Goal: Check status

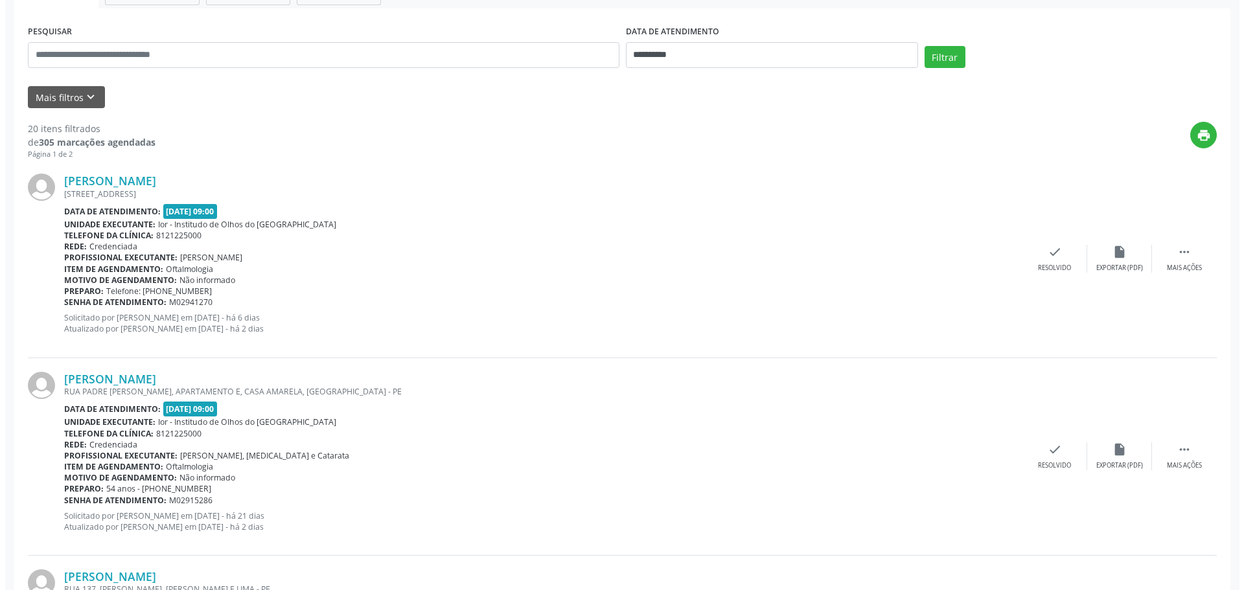
scroll to position [259, 0]
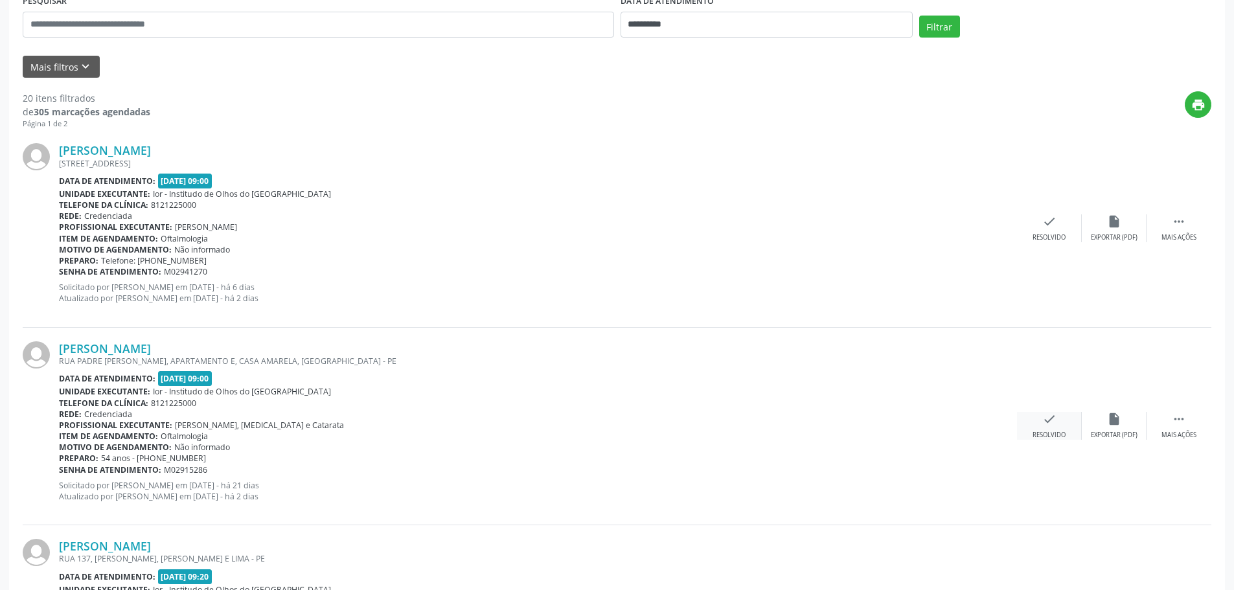
click at [1047, 424] on icon "check" at bounding box center [1050, 419] width 14 height 14
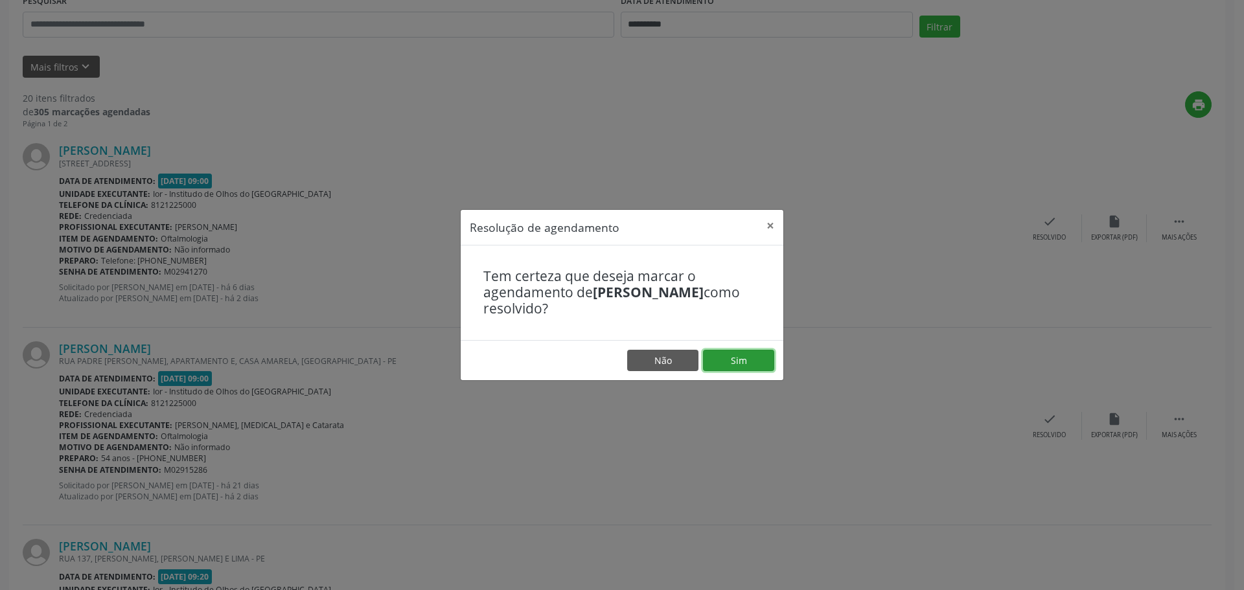
click at [722, 360] on button "Sim" at bounding box center [738, 361] width 71 height 22
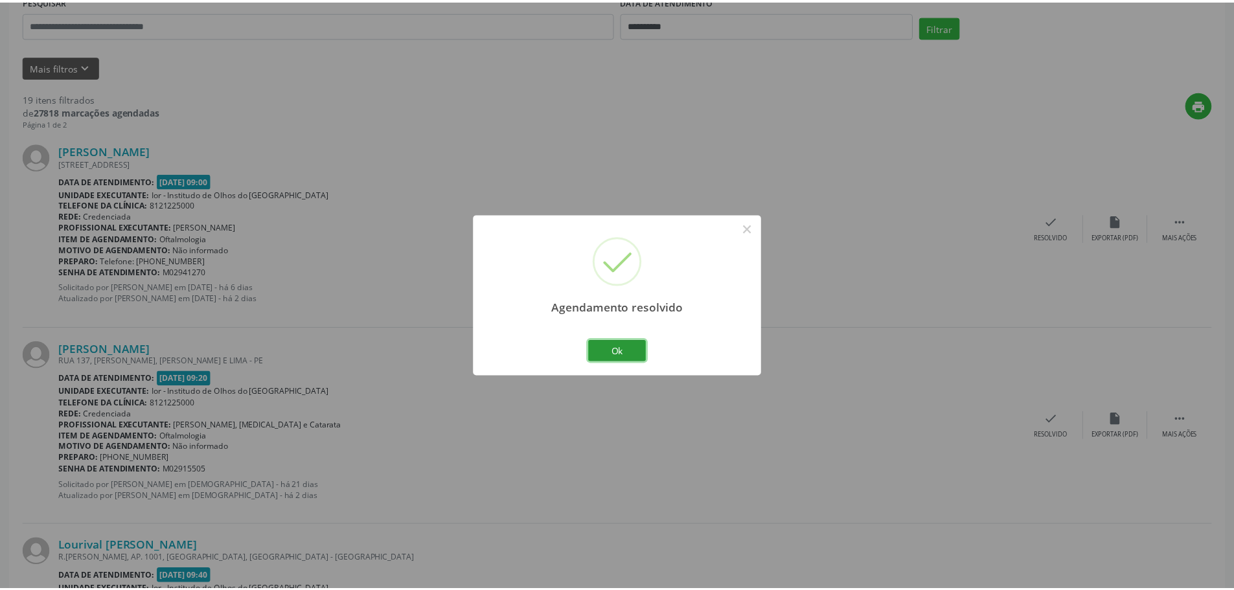
scroll to position [0, 0]
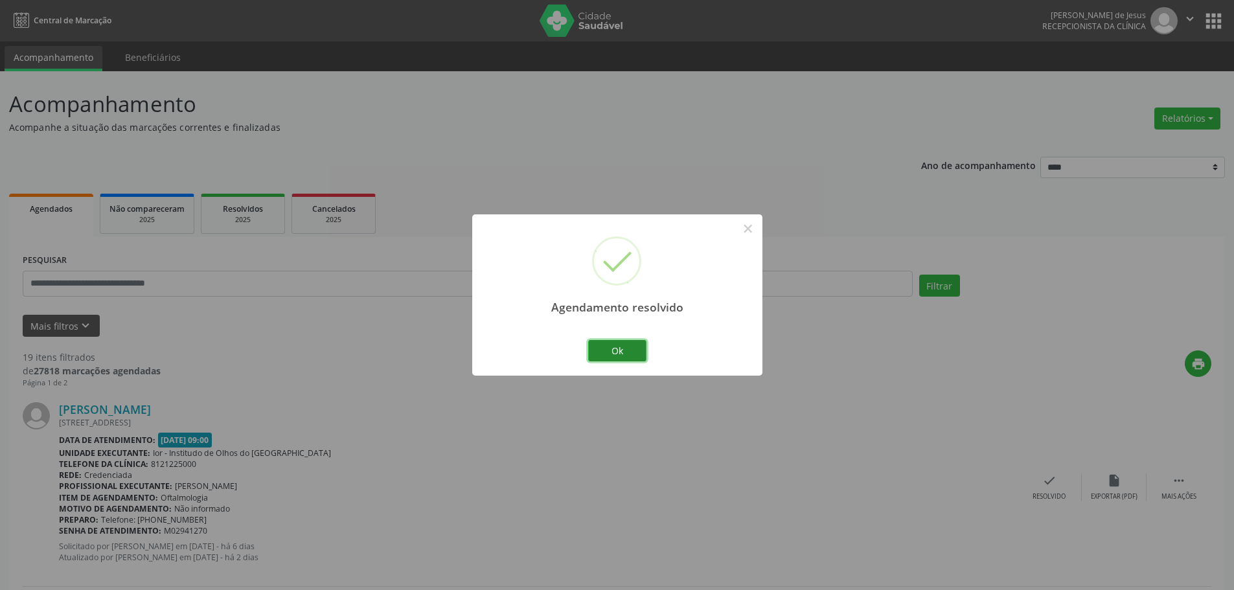
click at [632, 343] on button "Ok" at bounding box center [617, 351] width 58 height 22
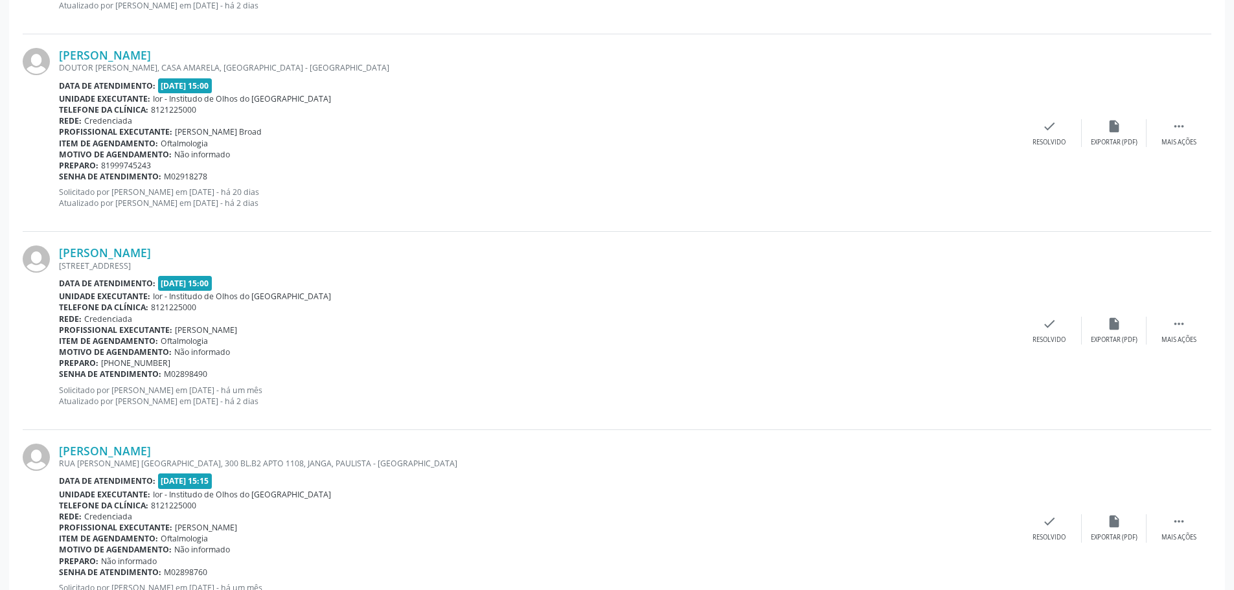
scroll to position [2826, 0]
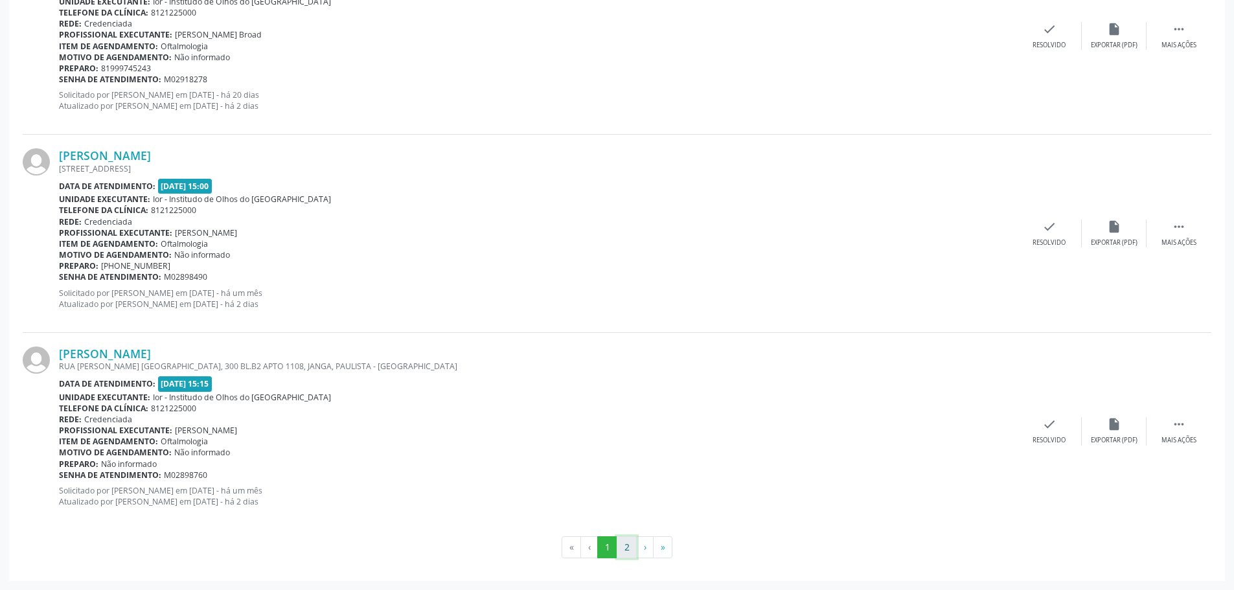
click at [623, 542] on button "2" at bounding box center [627, 548] width 20 height 22
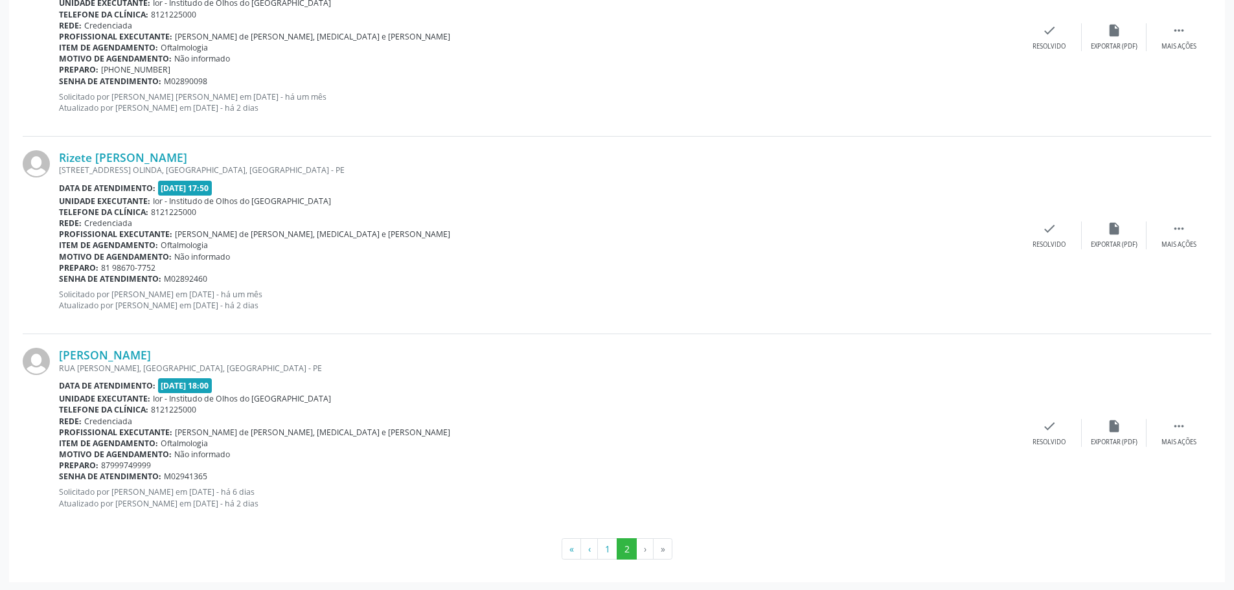
scroll to position [649, 0]
click at [603, 551] on button "1" at bounding box center [607, 548] width 20 height 22
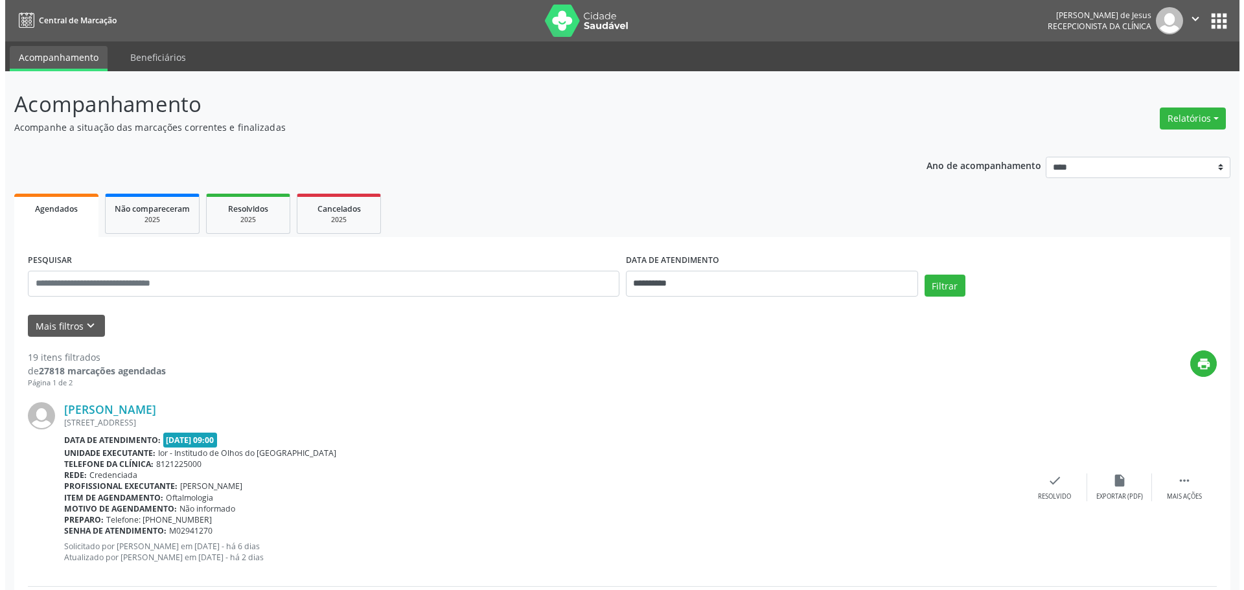
scroll to position [511, 0]
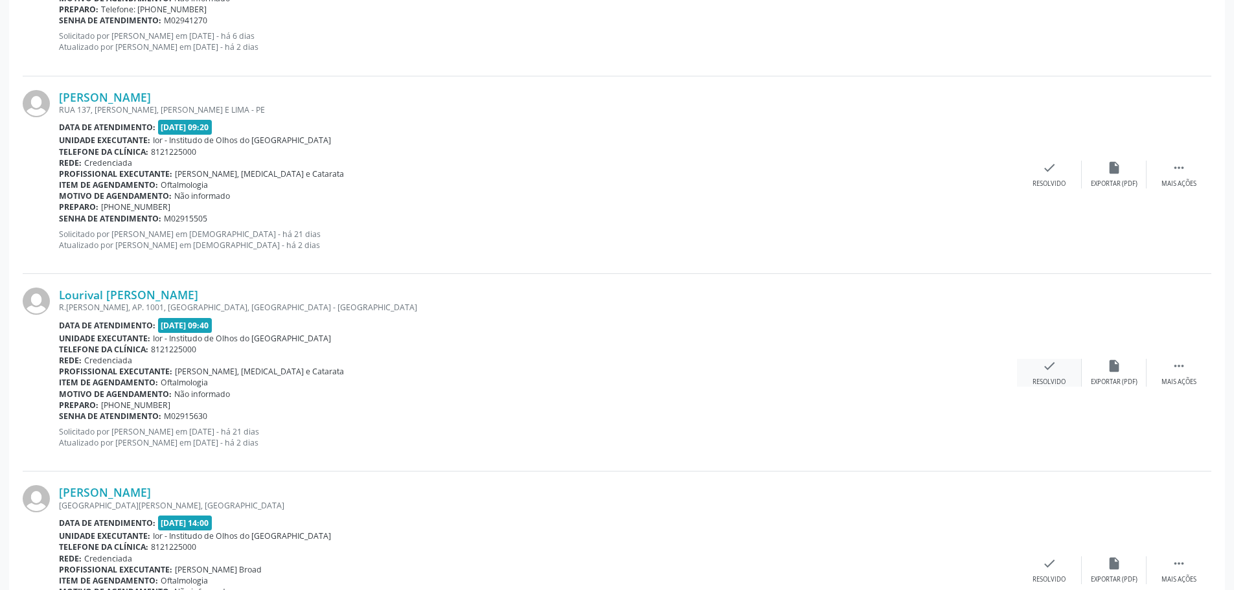
click at [1053, 373] on div "check Resolvido" at bounding box center [1049, 373] width 65 height 28
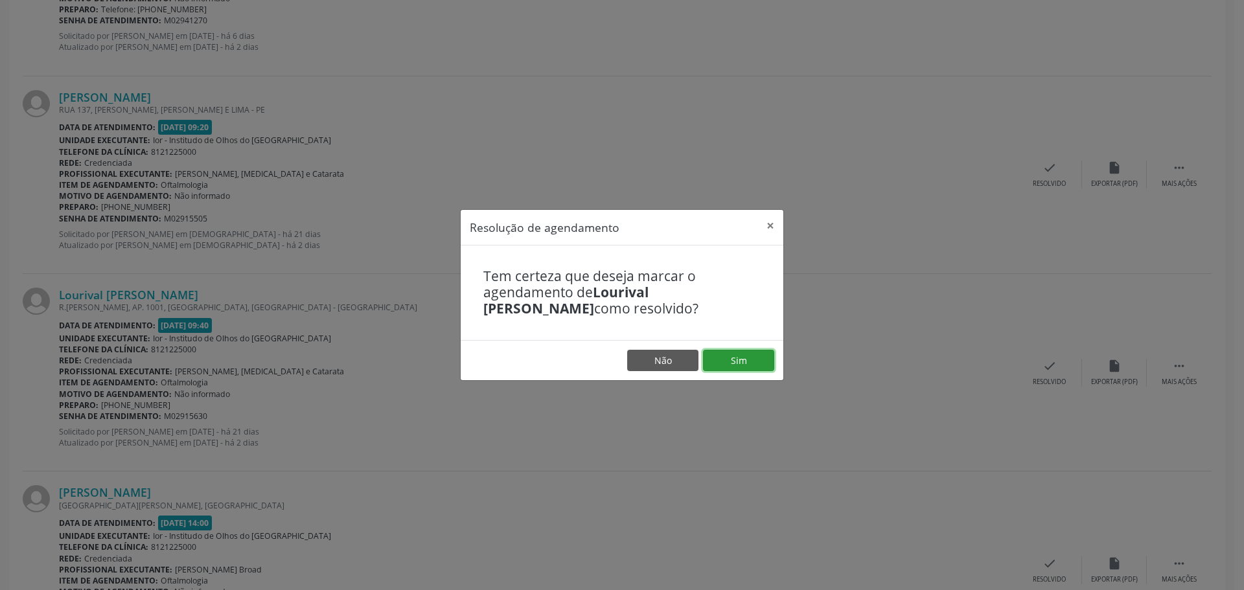
click at [764, 358] on button "Sim" at bounding box center [738, 361] width 71 height 22
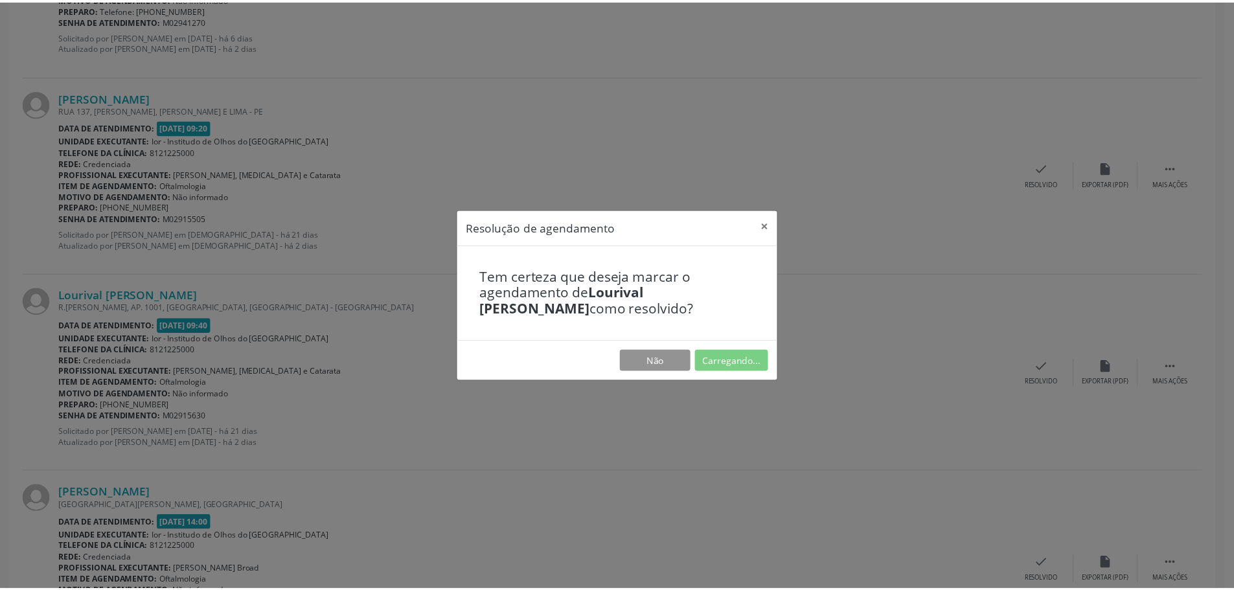
scroll to position [0, 0]
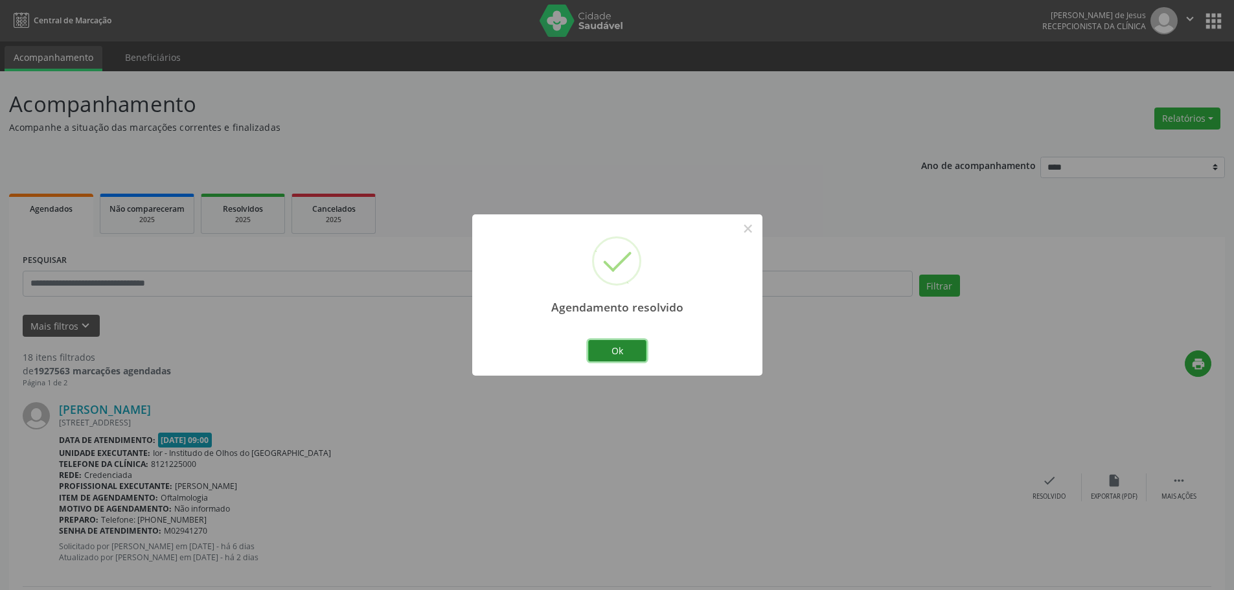
click at [616, 347] on button "Ok" at bounding box center [617, 351] width 58 height 22
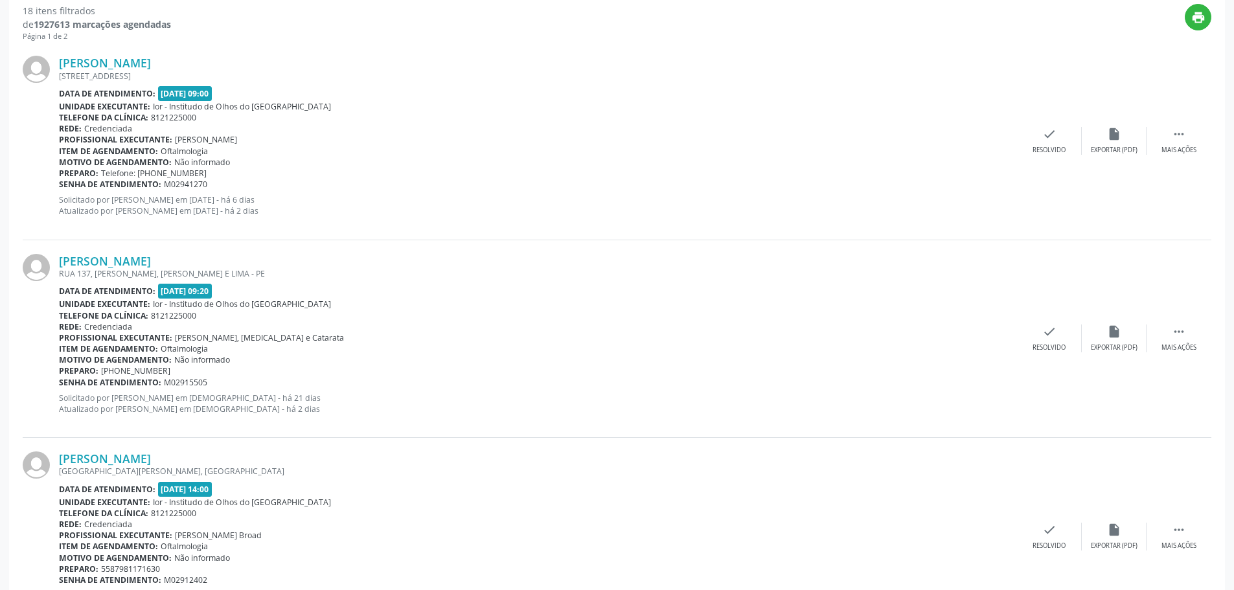
scroll to position [389, 0]
